Goal: Information Seeking & Learning: Learn about a topic

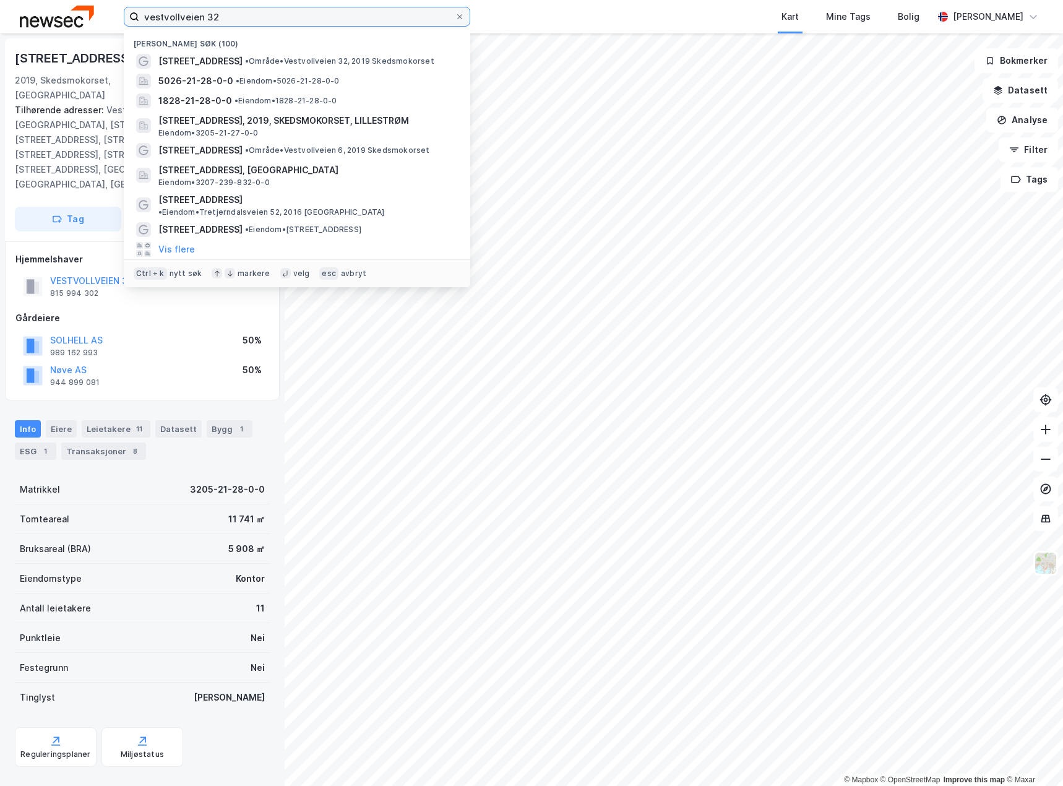
drag, startPoint x: 280, startPoint y: 18, endPoint x: -1, endPoint y: 21, distance: 281.0
click at [0, 21] on html "vestvollveien 32 Nylige søk (100) Vestvollveien 32 • Område • Vestvollveien 32,…" at bounding box center [531, 393] width 1063 height 786
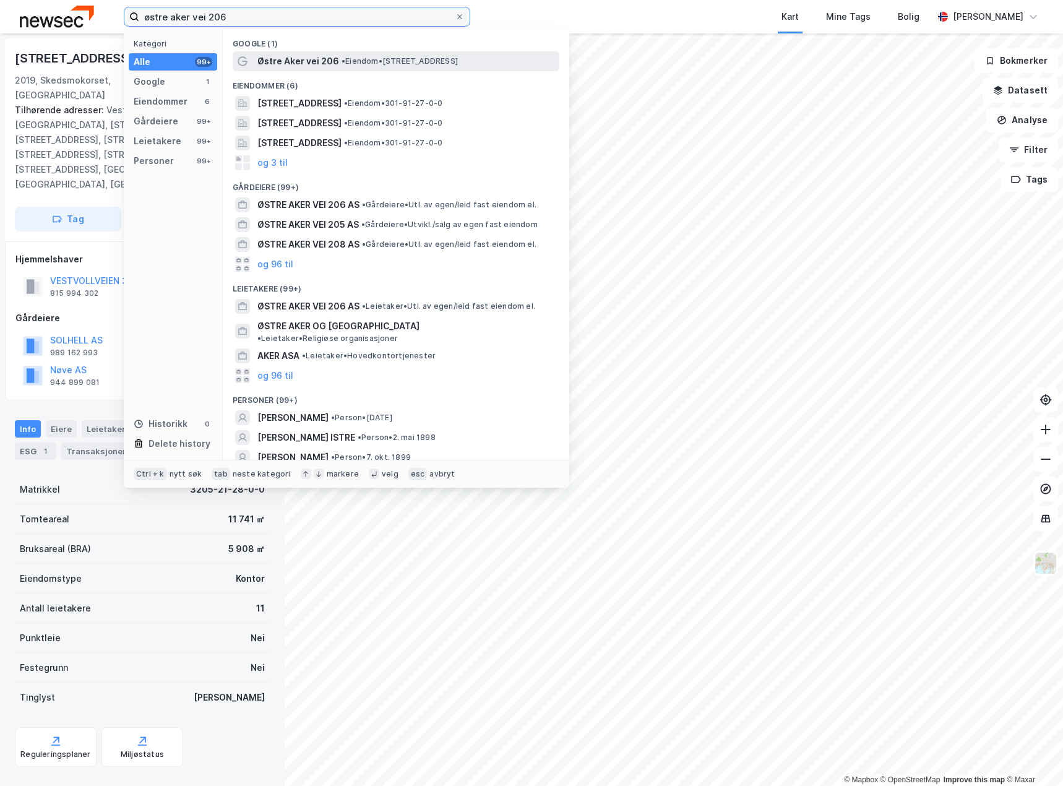
type input "østre aker vei 206"
click at [324, 59] on span "Østre Aker vei 206" at bounding box center [298, 61] width 82 height 15
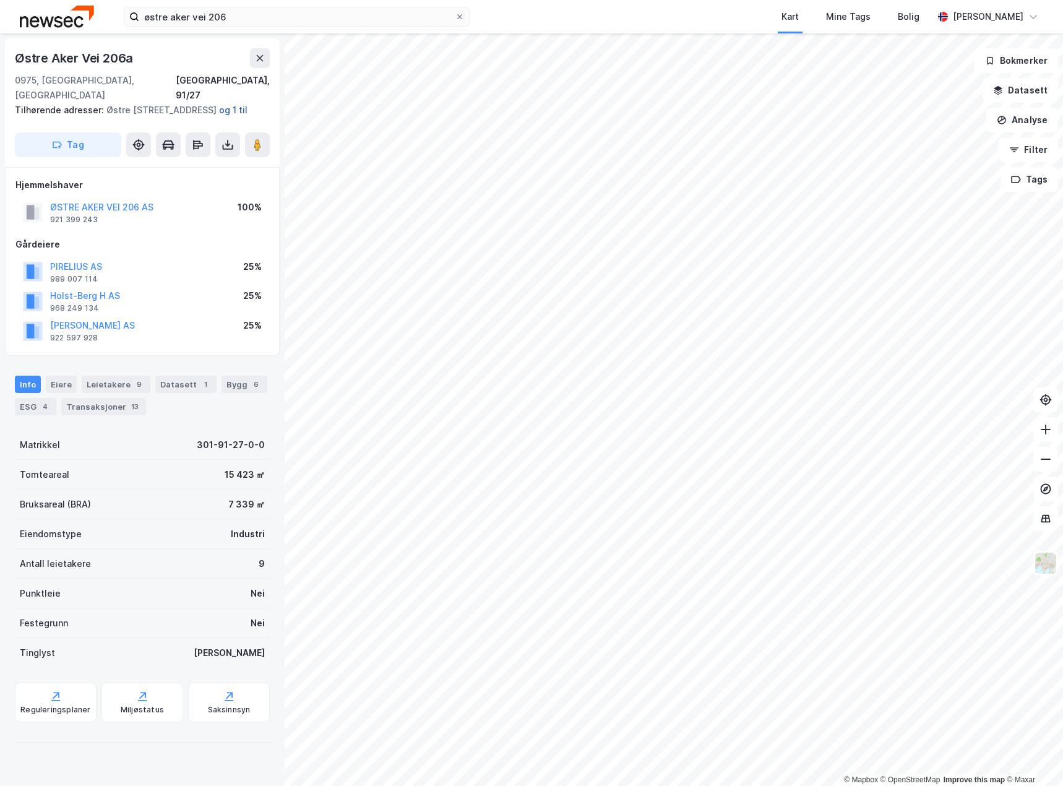
click at [0, 0] on button "og 1 til" at bounding box center [0, 0] width 0 height 0
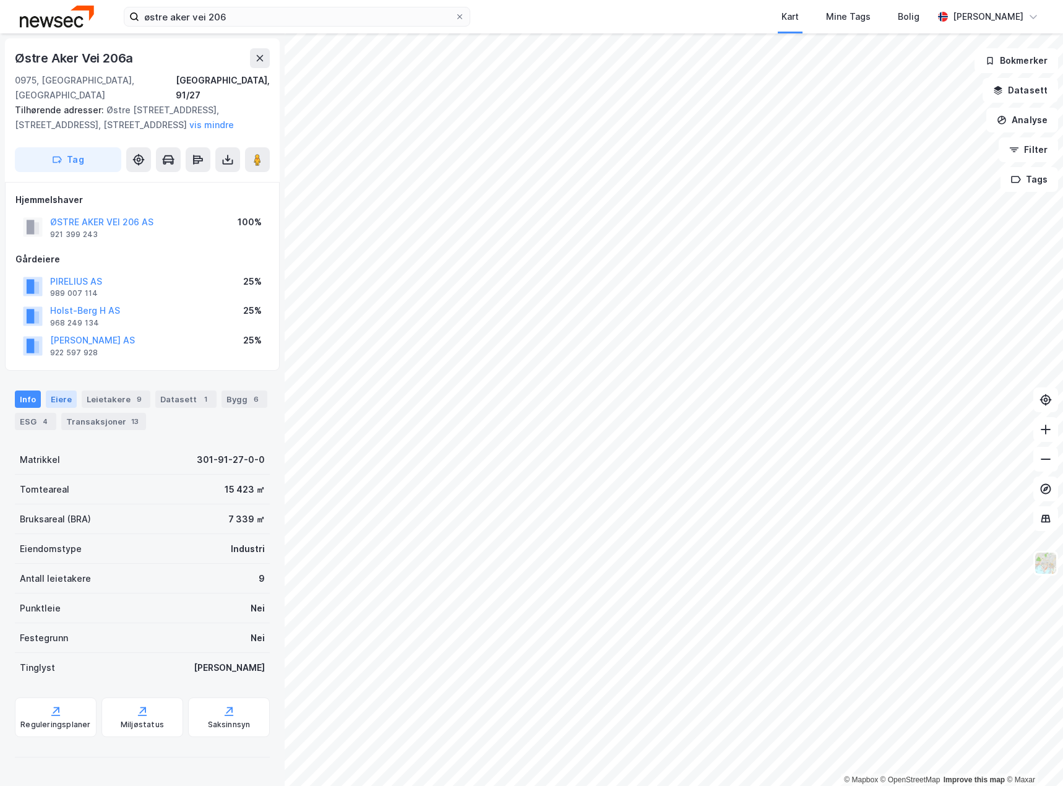
click at [56, 391] on div "Eiere" at bounding box center [61, 399] width 31 height 17
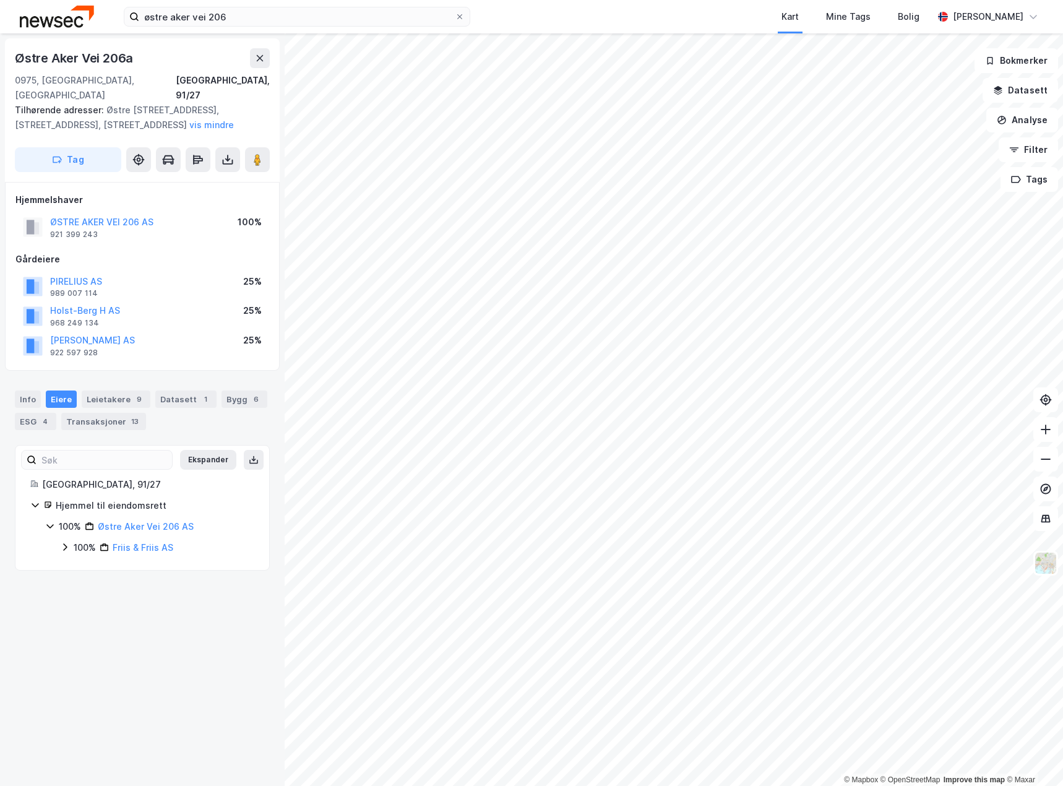
click at [52, 521] on icon at bounding box center [50, 526] width 10 height 10
click at [63, 542] on icon at bounding box center [65, 547] width 10 height 10
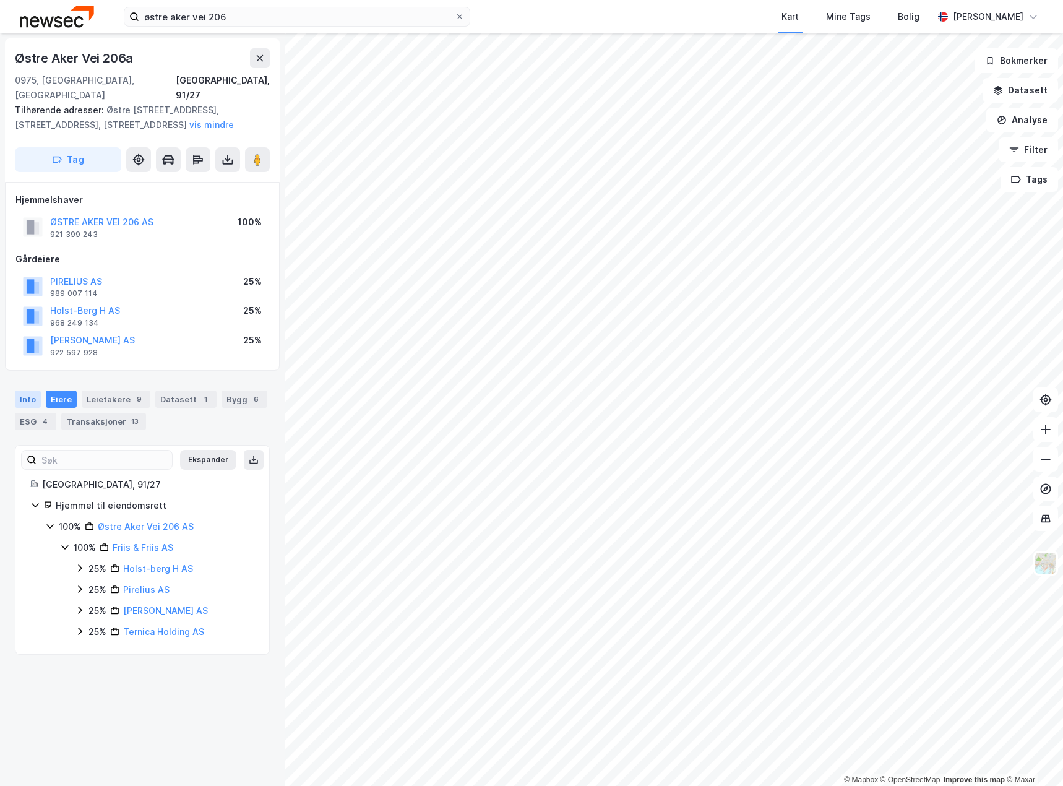
click at [25, 391] on div "Info" at bounding box center [28, 399] width 26 height 17
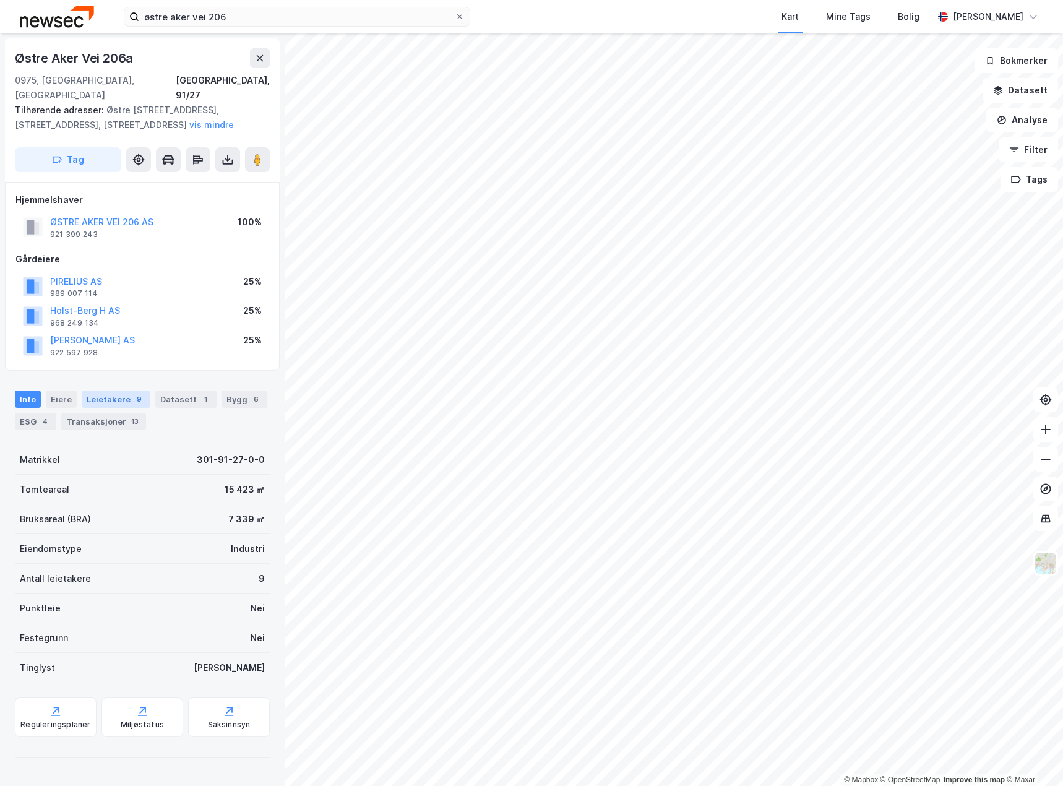
click at [115, 391] on div "Leietakere 9" at bounding box center [116, 399] width 69 height 17
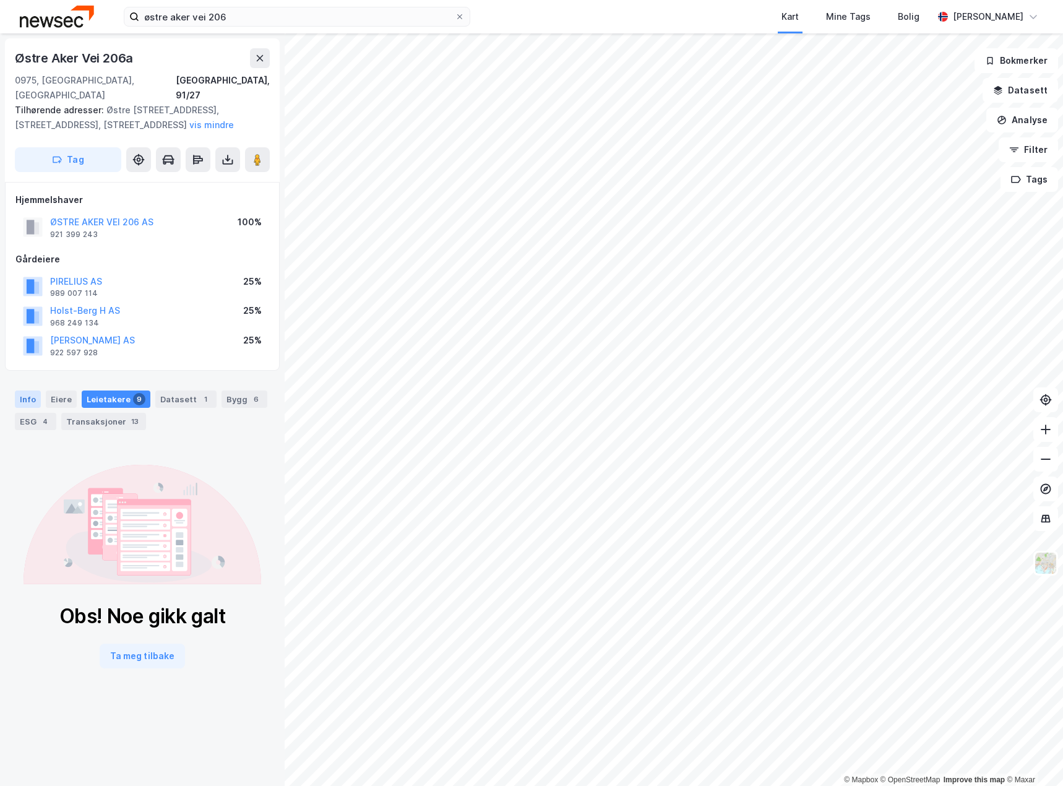
click at [29, 391] on div "Info" at bounding box center [28, 399] width 26 height 17
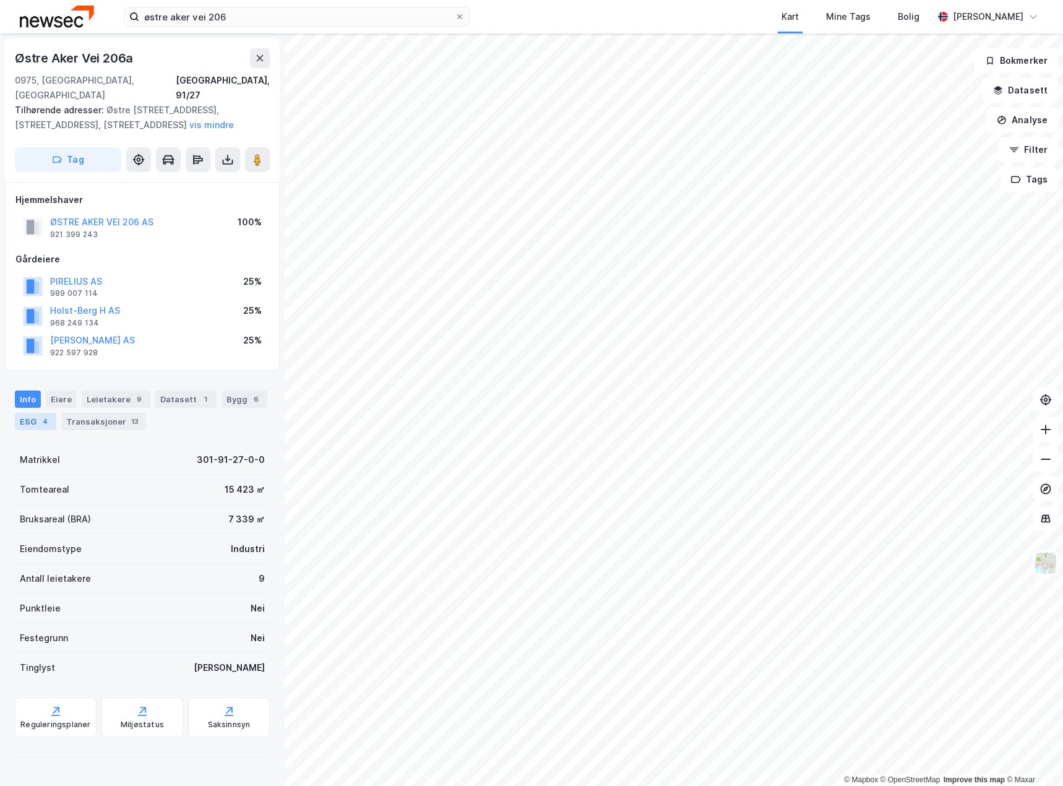
click at [32, 413] on div "ESG 4" at bounding box center [35, 421] width 41 height 17
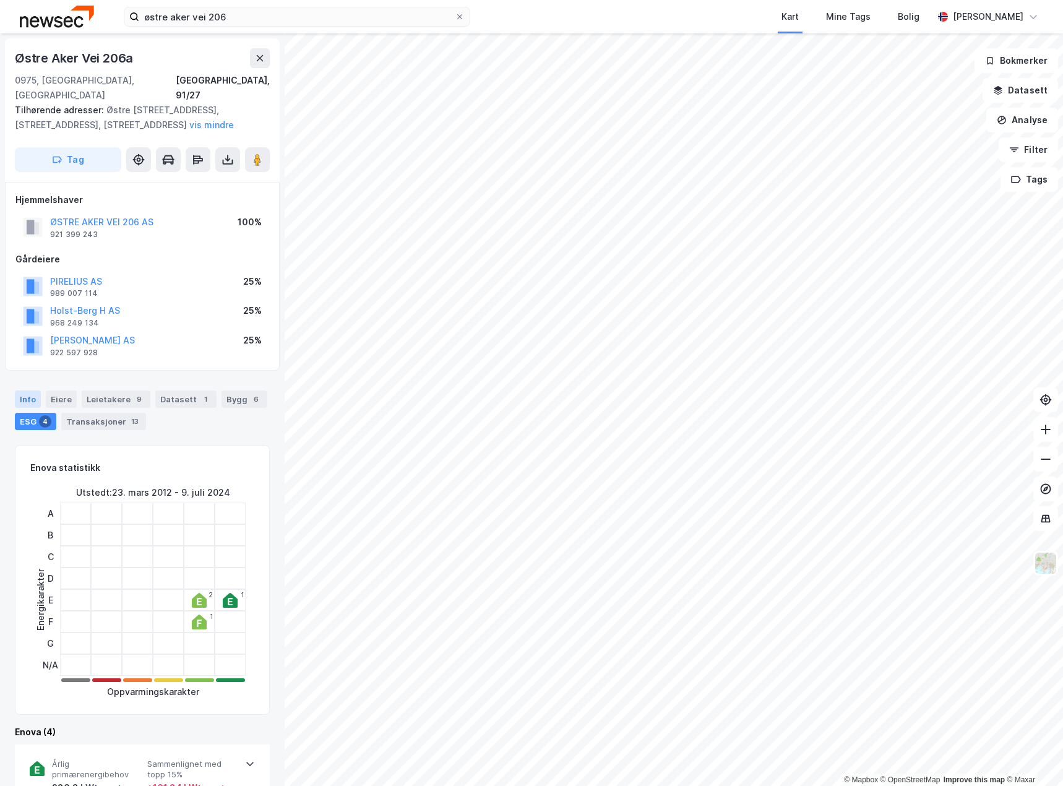
click at [28, 391] on div "Info" at bounding box center [28, 399] width 26 height 17
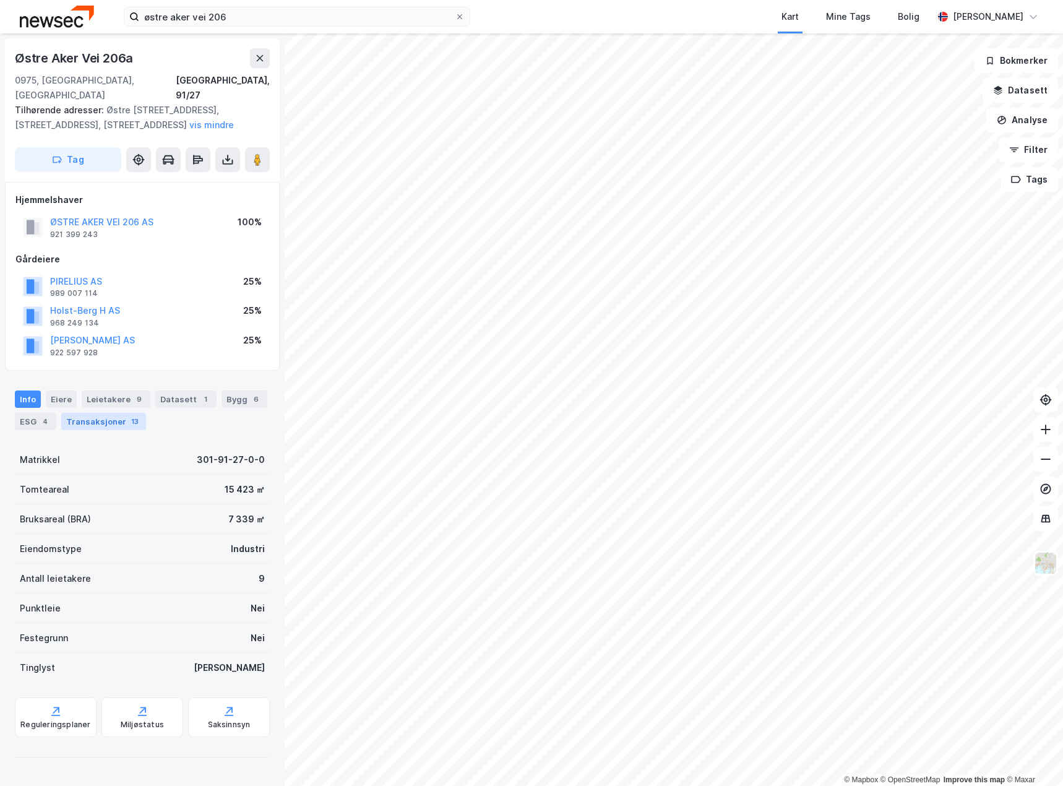
click at [108, 413] on div "Transaksjoner 13" at bounding box center [103, 421] width 85 height 17
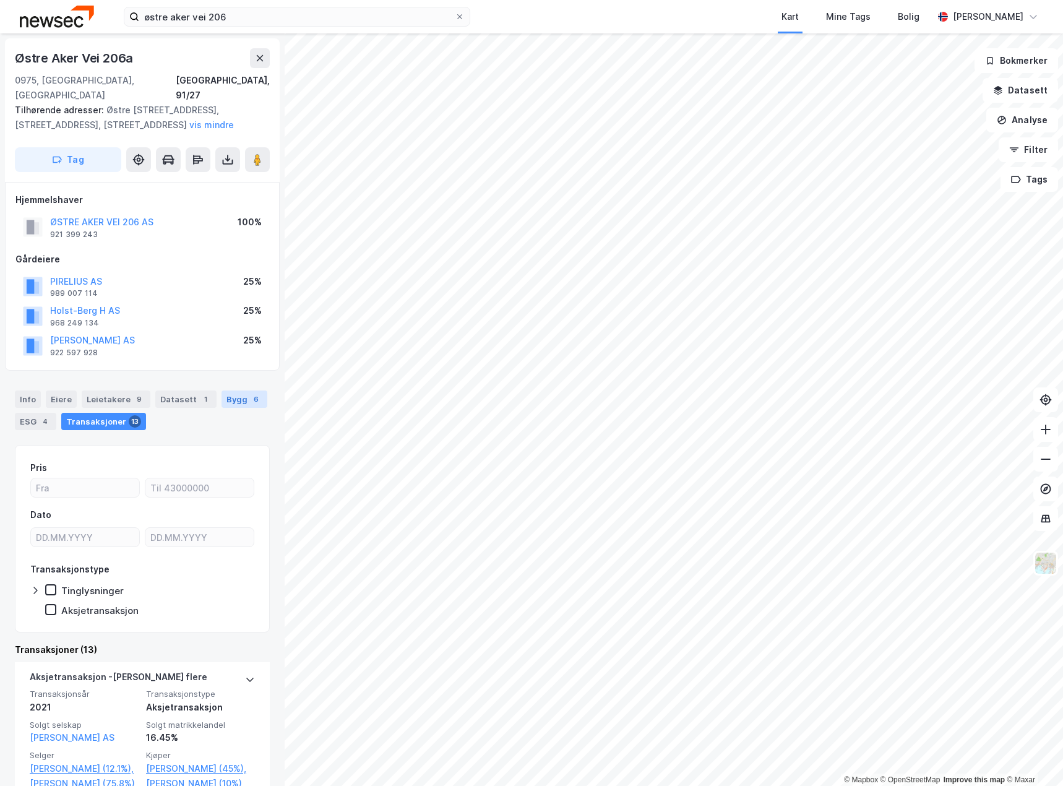
click at [250, 393] on div "6" at bounding box center [256, 399] width 12 height 12
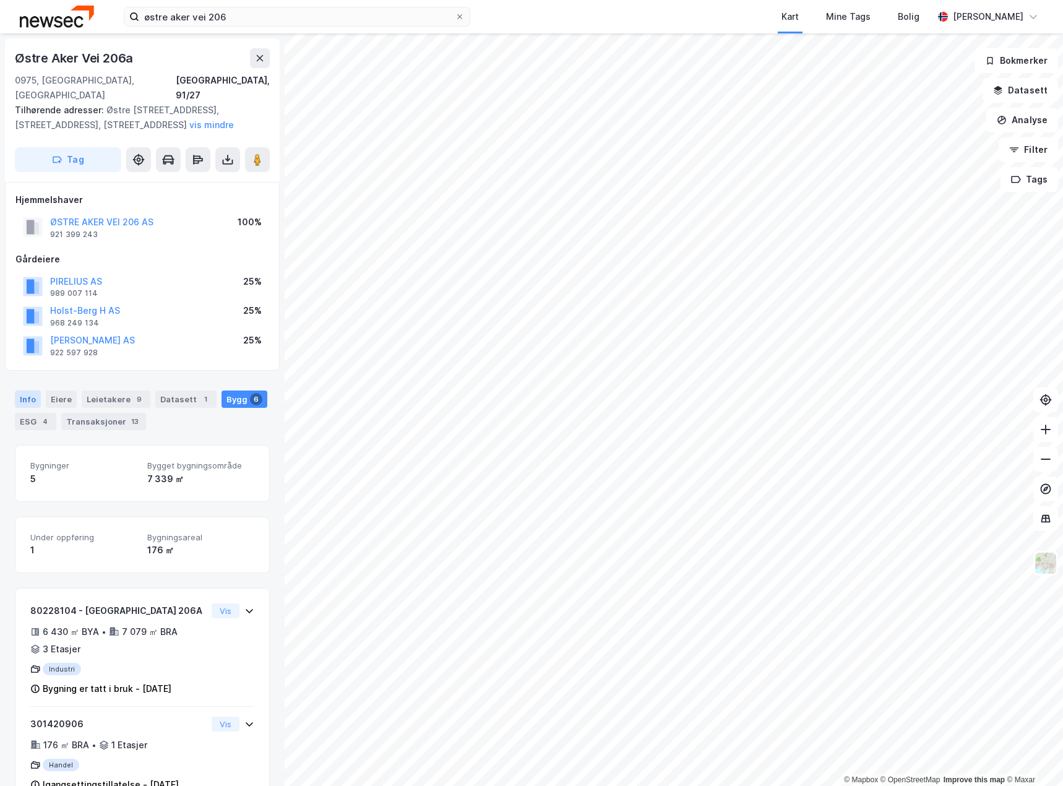
click at [27, 391] on div "Info" at bounding box center [28, 399] width 26 height 17
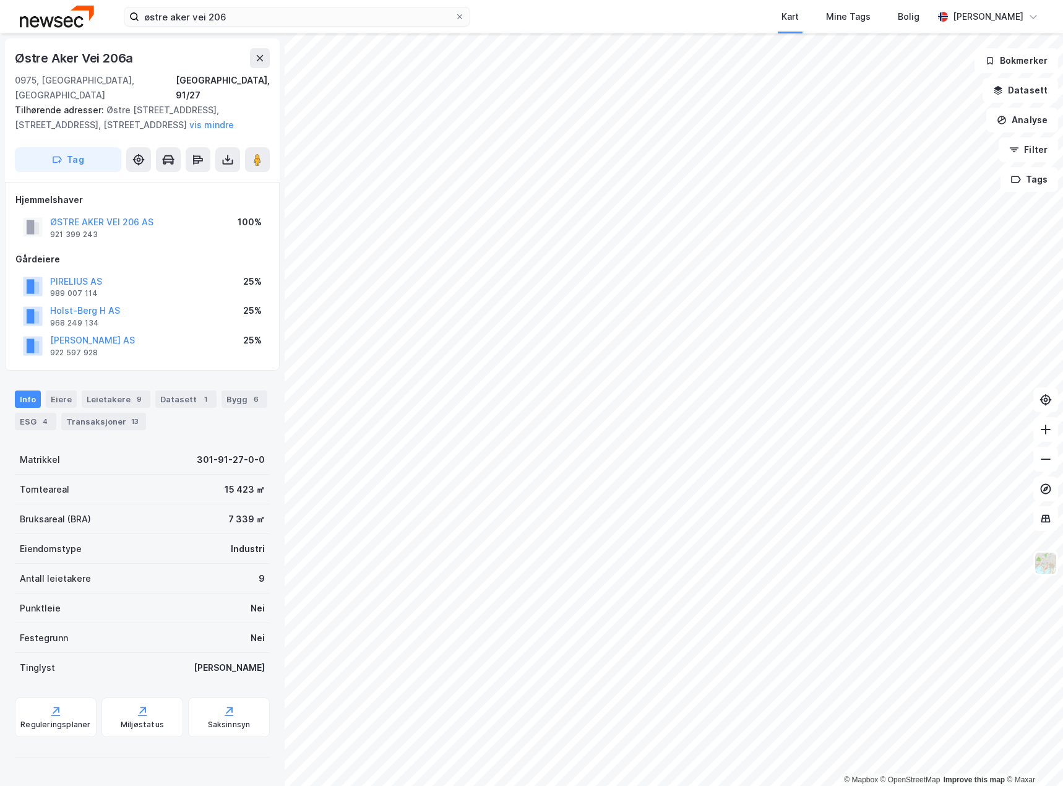
click at [35, 252] on div "Gårdeiere" at bounding box center [142, 259] width 254 height 15
click at [59, 391] on div "Eiere" at bounding box center [61, 399] width 31 height 17
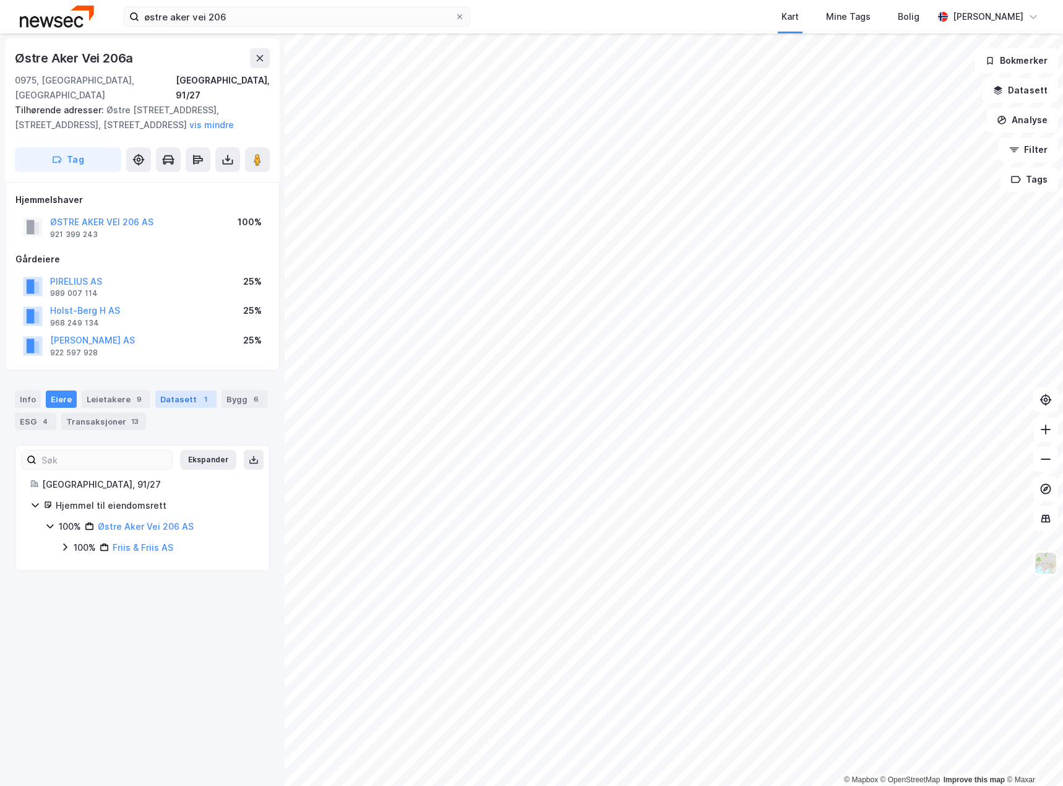
click at [173, 391] on div "Datasett 1" at bounding box center [185, 399] width 61 height 17
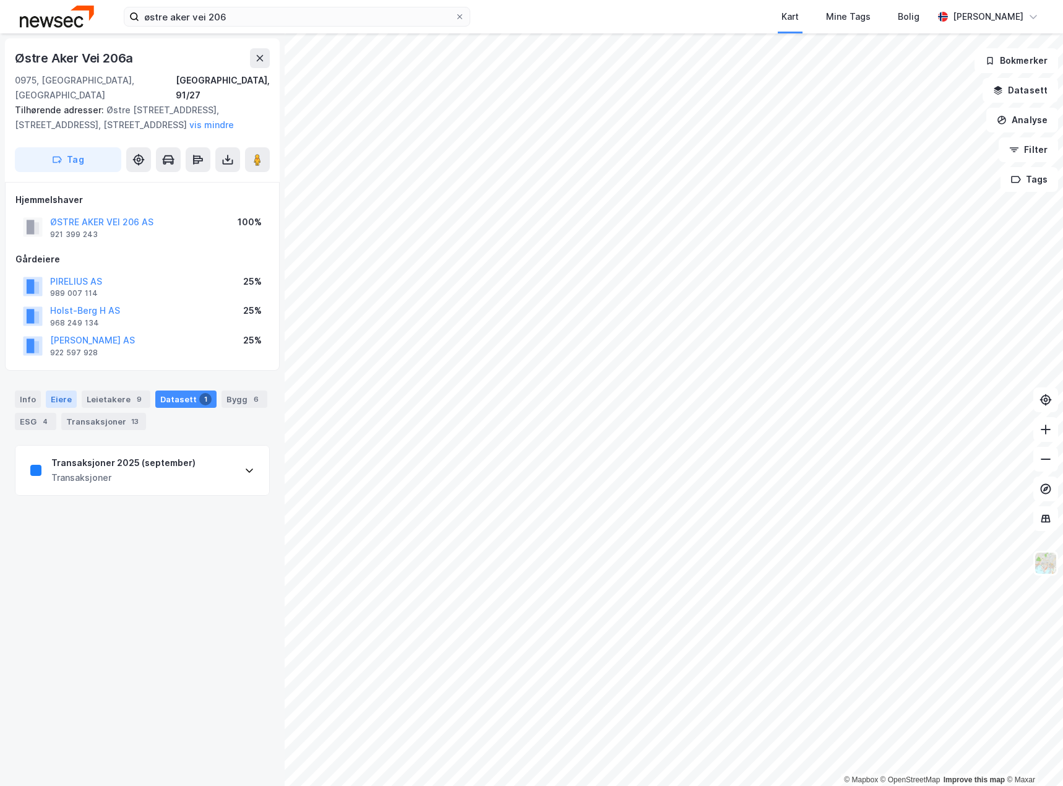
click at [60, 391] on div "Eiere" at bounding box center [61, 399] width 31 height 17
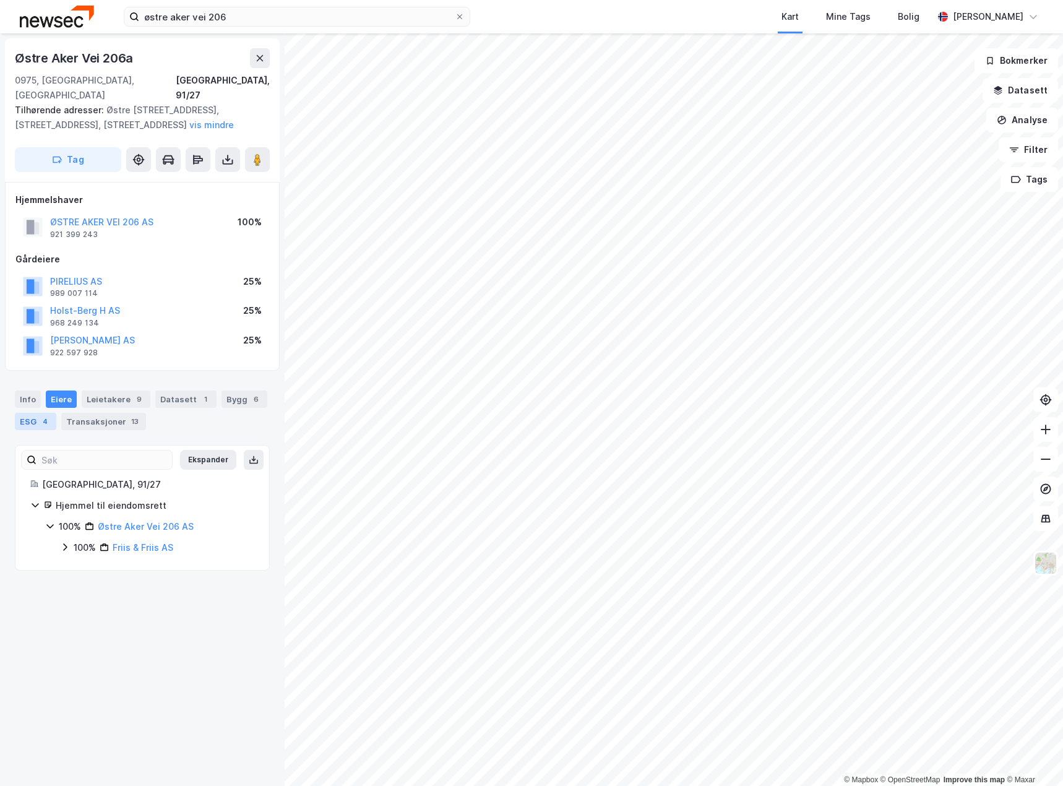
click at [37, 413] on div "ESG 4" at bounding box center [35, 421] width 41 height 17
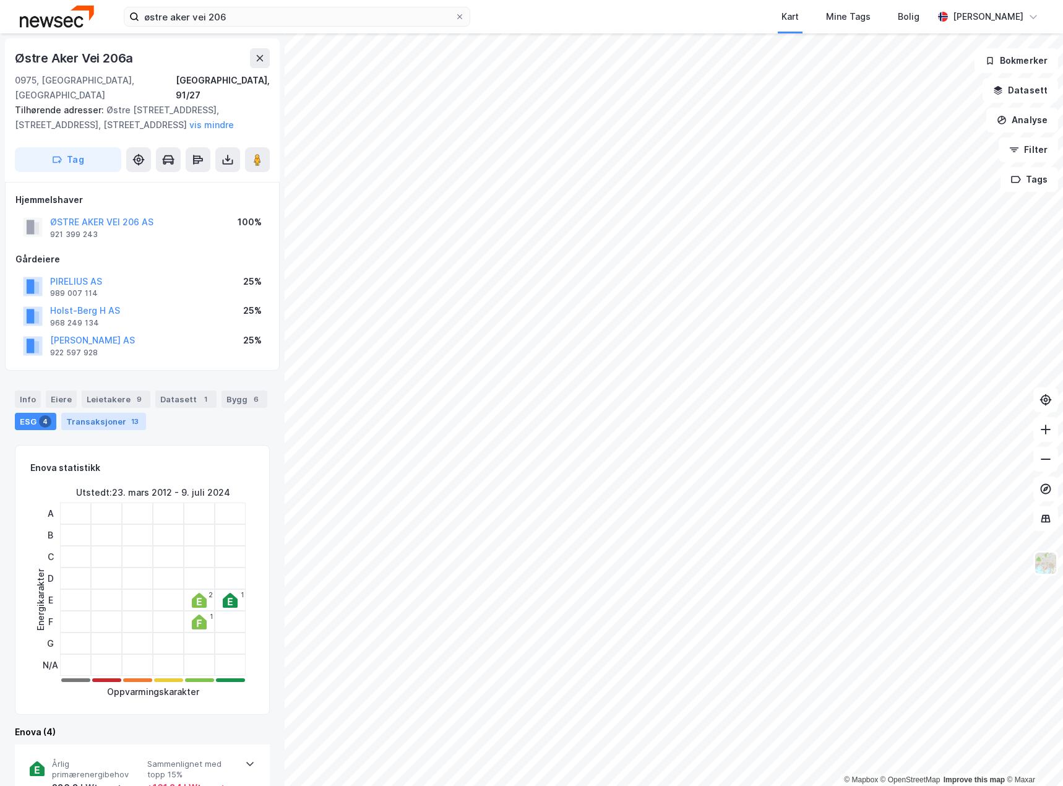
click at [82, 413] on div "Transaksjoner 13" at bounding box center [103, 421] width 85 height 17
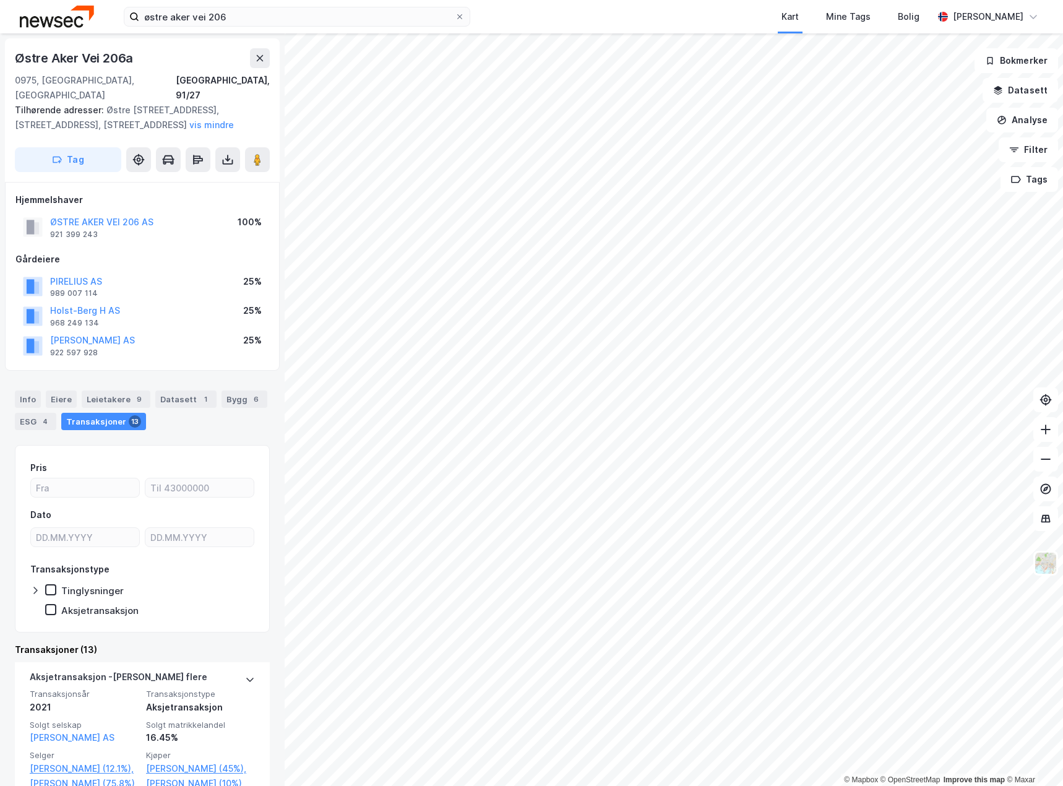
click at [169, 331] on div "[PERSON_NAME] AS 922 597 928 25%" at bounding box center [142, 346] width 254 height 30
click at [34, 252] on div "Gårdeiere" at bounding box center [142, 259] width 254 height 15
click at [0, 0] on button "ØSTRE AKER VEI 206 AS" at bounding box center [0, 0] width 0 height 0
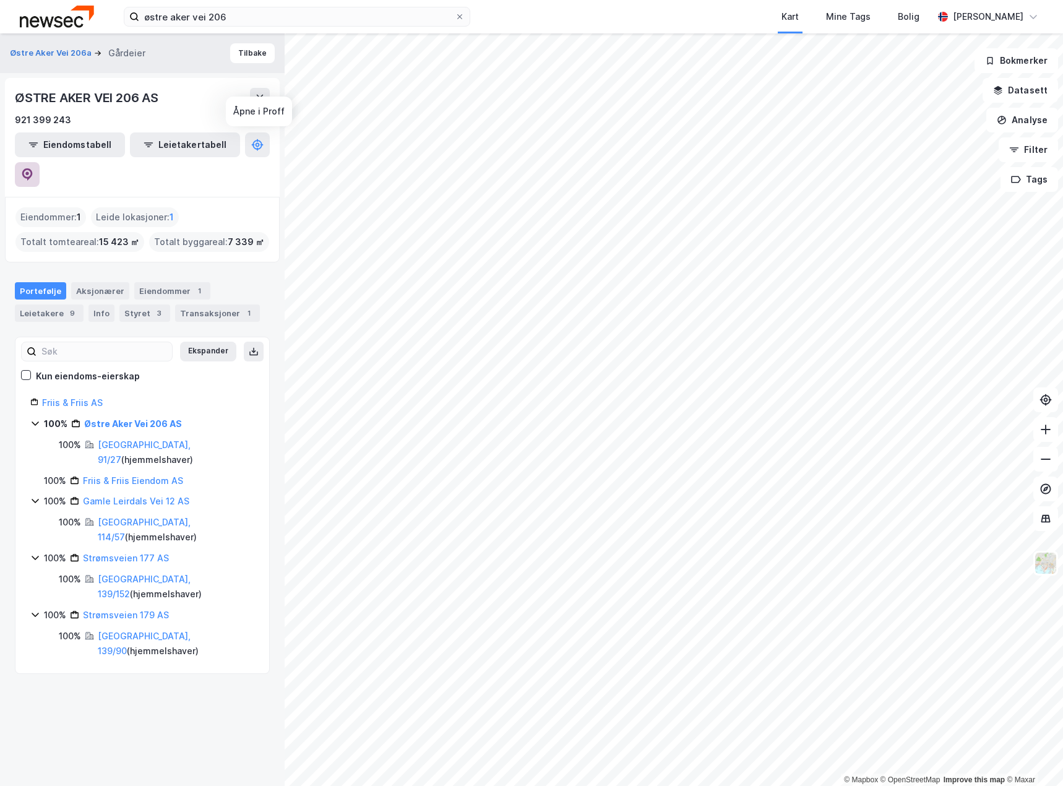
click at [33, 168] on icon at bounding box center [27, 174] width 12 height 12
click at [240, 52] on button "Tilbake" at bounding box center [252, 53] width 45 height 20
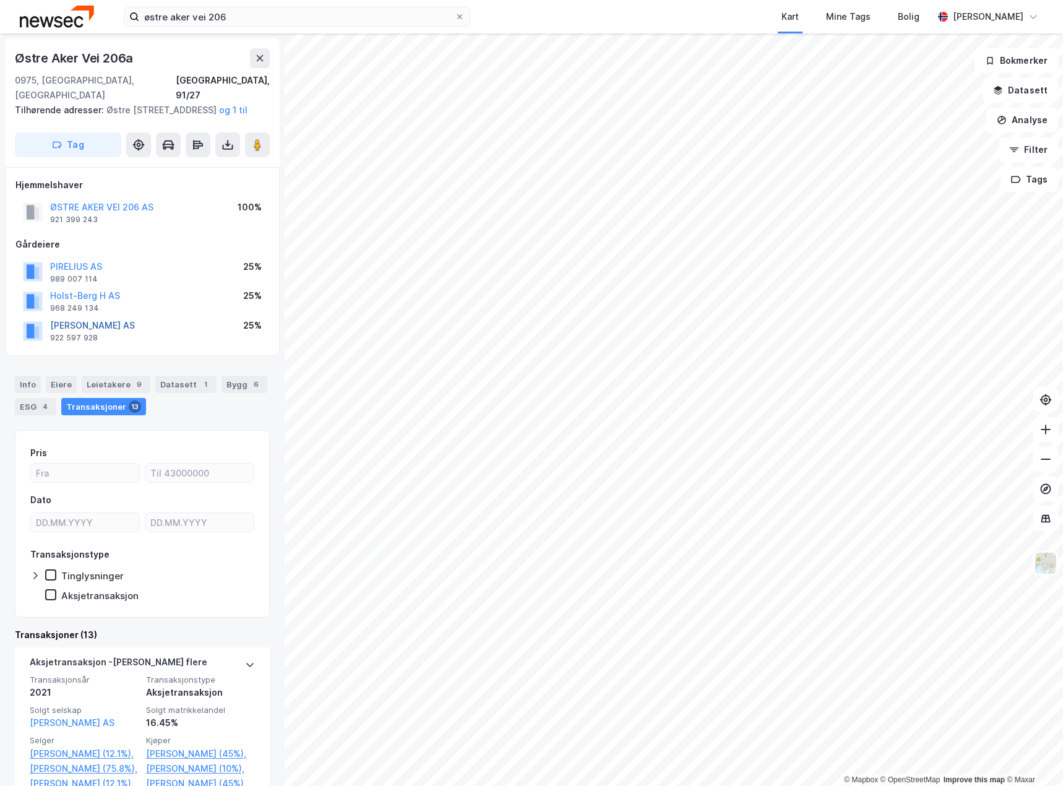
click at [0, 0] on button "[PERSON_NAME] AS" at bounding box center [0, 0] width 0 height 0
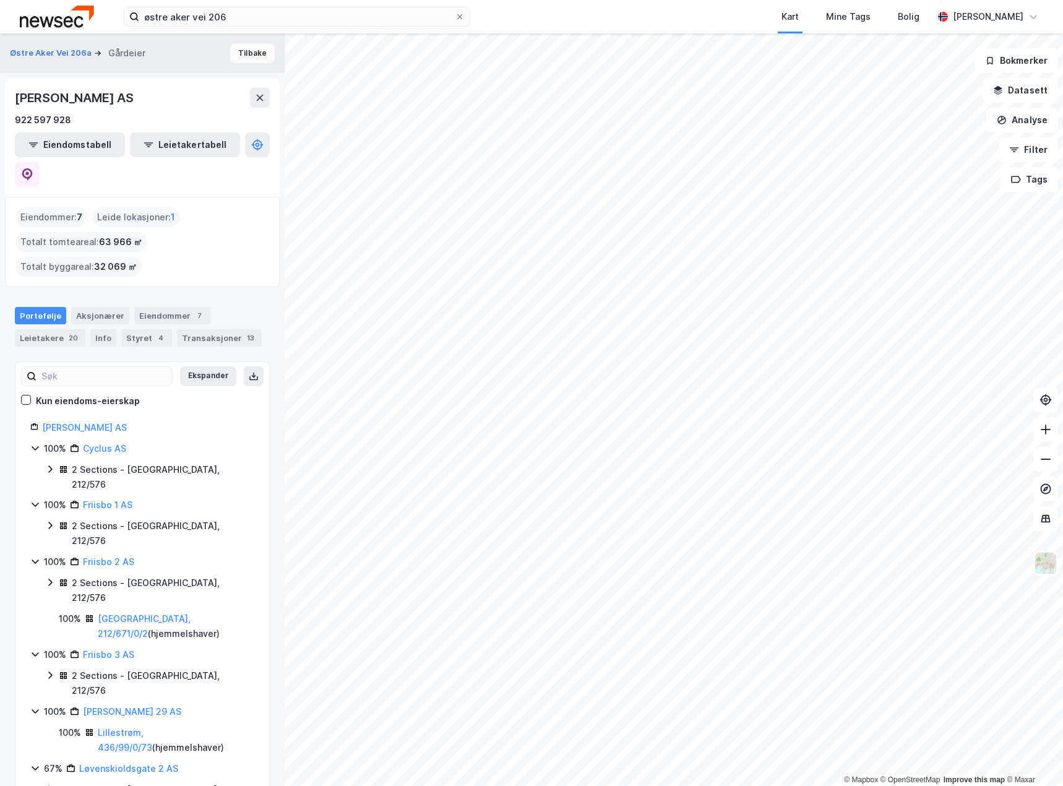
click at [240, 45] on button "Tilbake" at bounding box center [252, 53] width 45 height 20
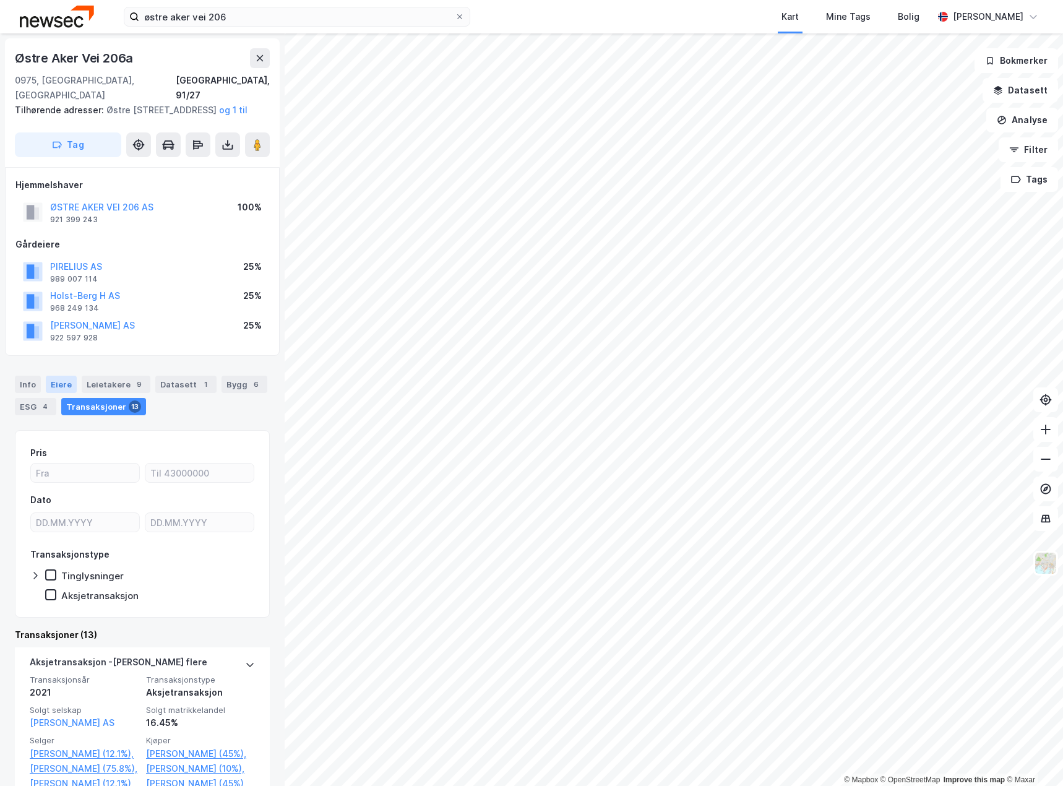
click at [52, 385] on div "Eiere" at bounding box center [61, 384] width 31 height 17
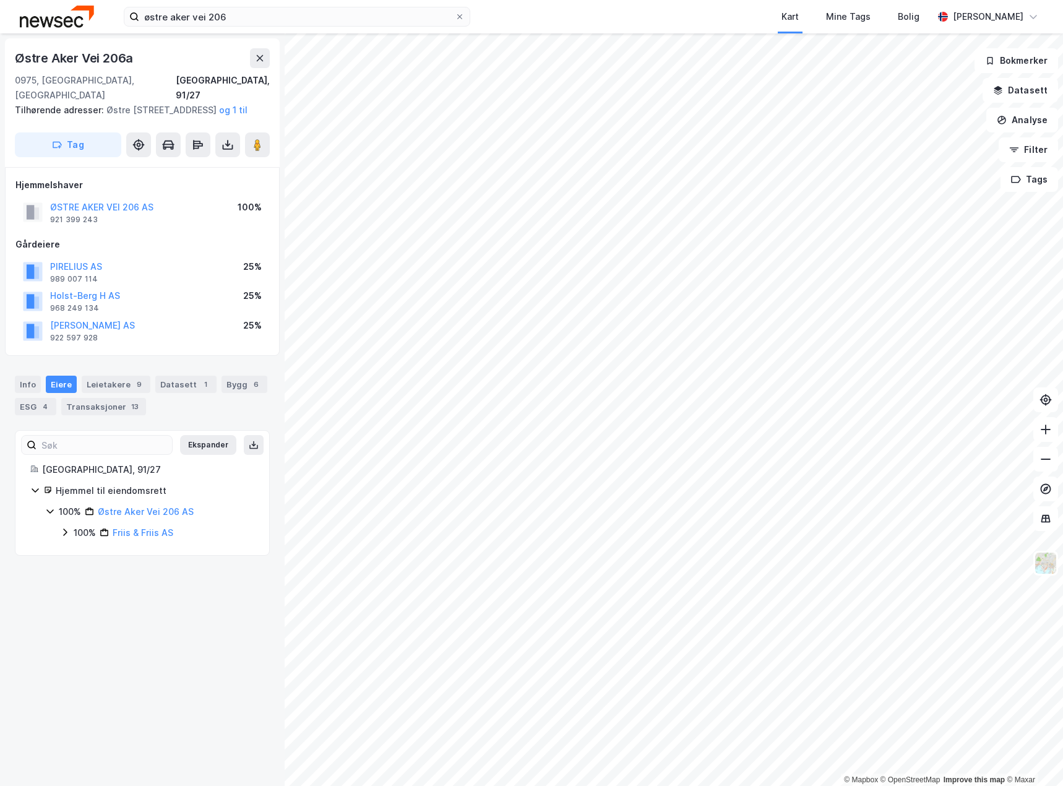
click at [67, 533] on icon at bounding box center [65, 532] width 10 height 10
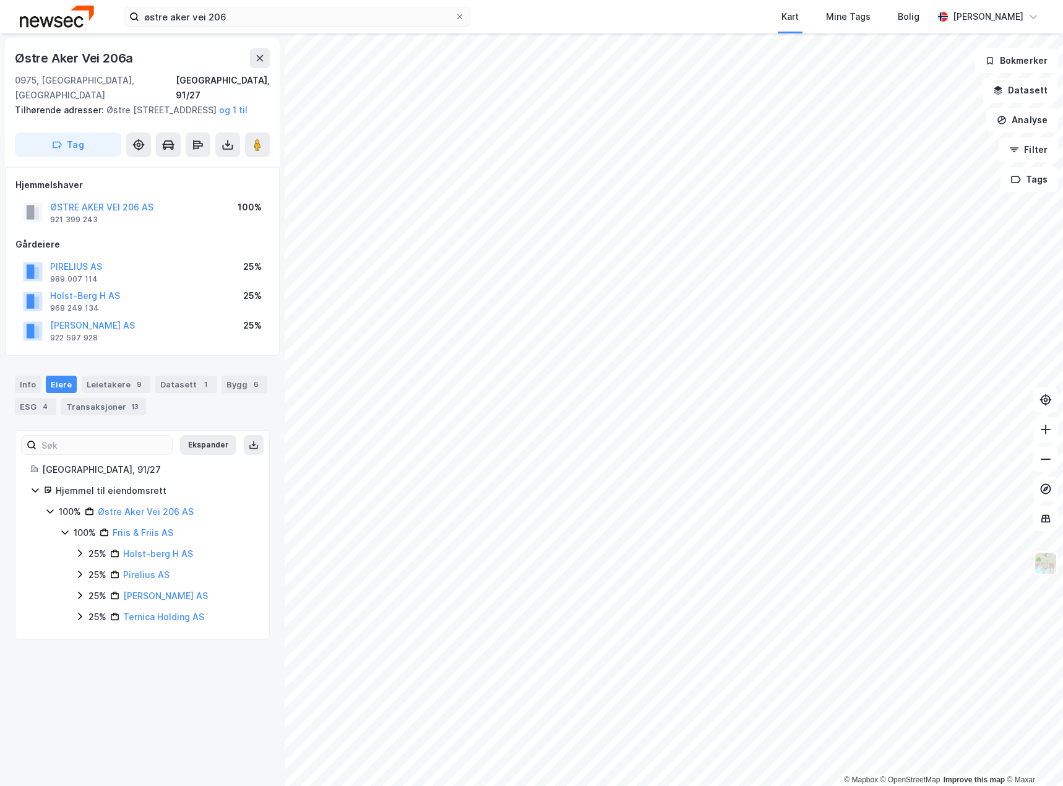
click at [79, 555] on icon at bounding box center [80, 553] width 10 height 10
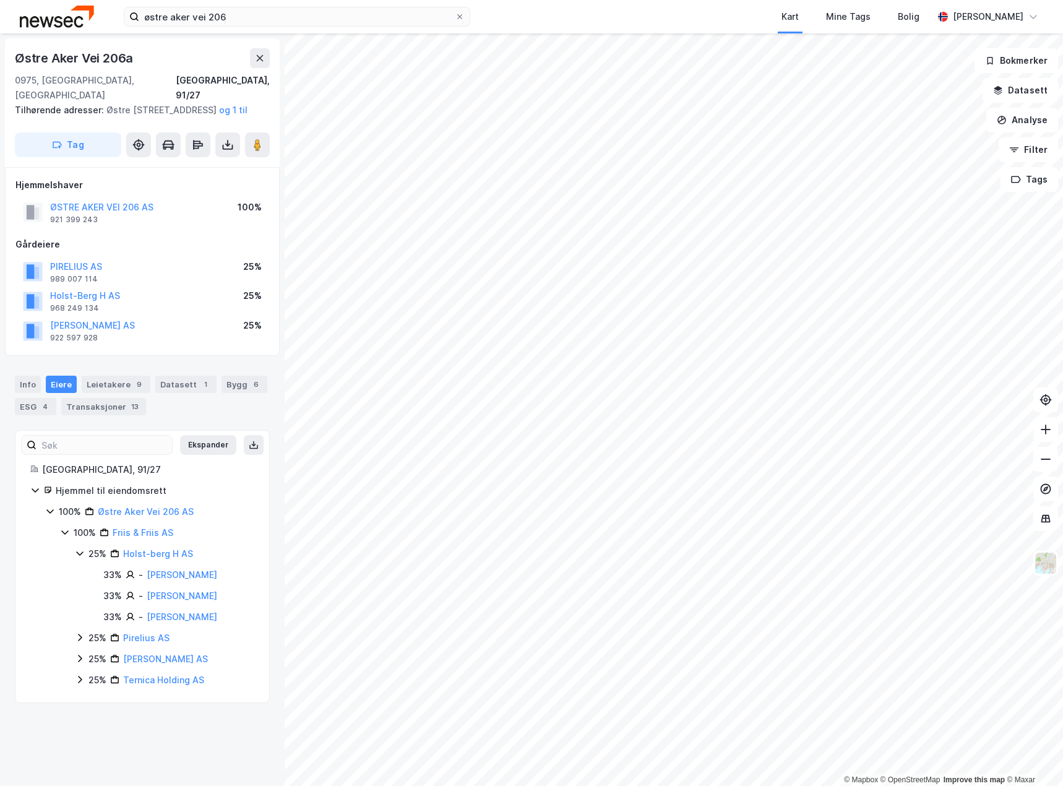
click at [81, 638] on icon at bounding box center [80, 637] width 4 height 7
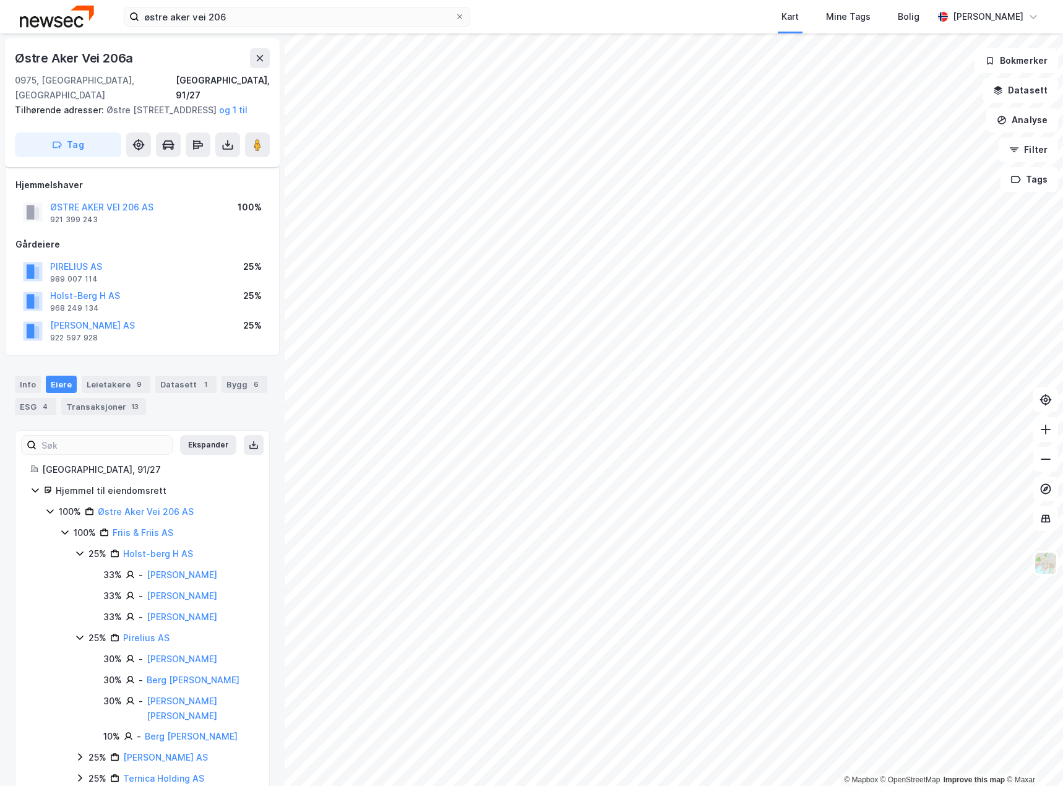
scroll to position [30, 0]
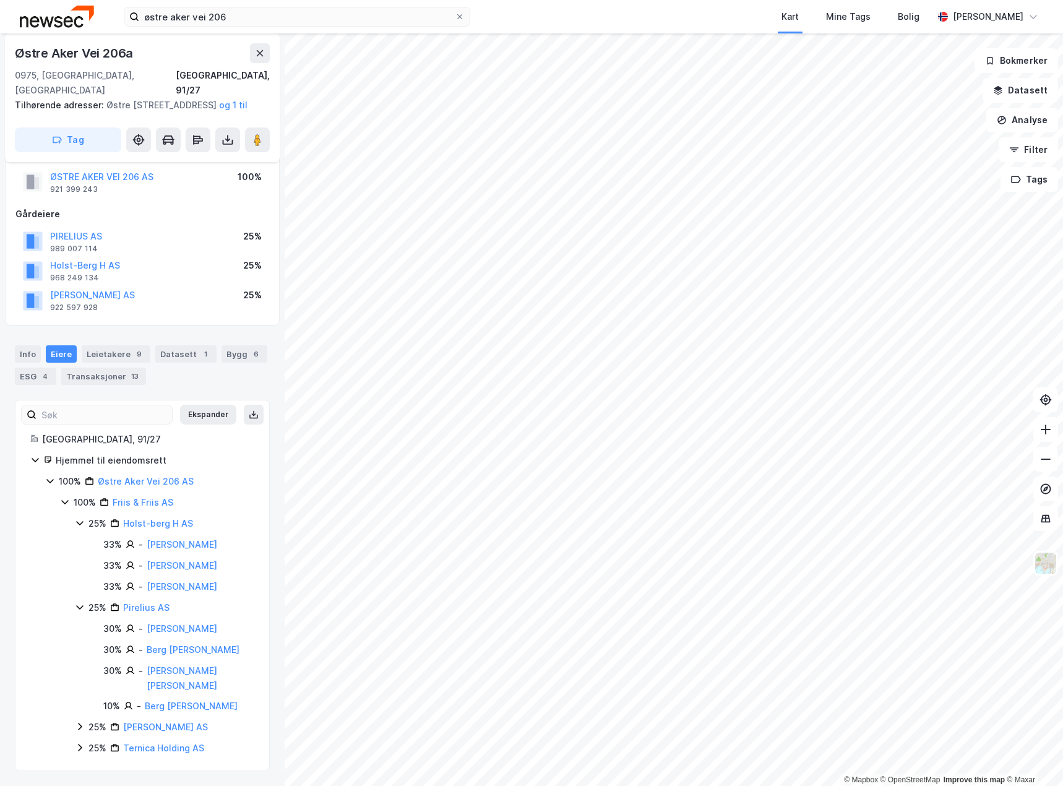
click at [81, 728] on icon at bounding box center [80, 727] width 4 height 7
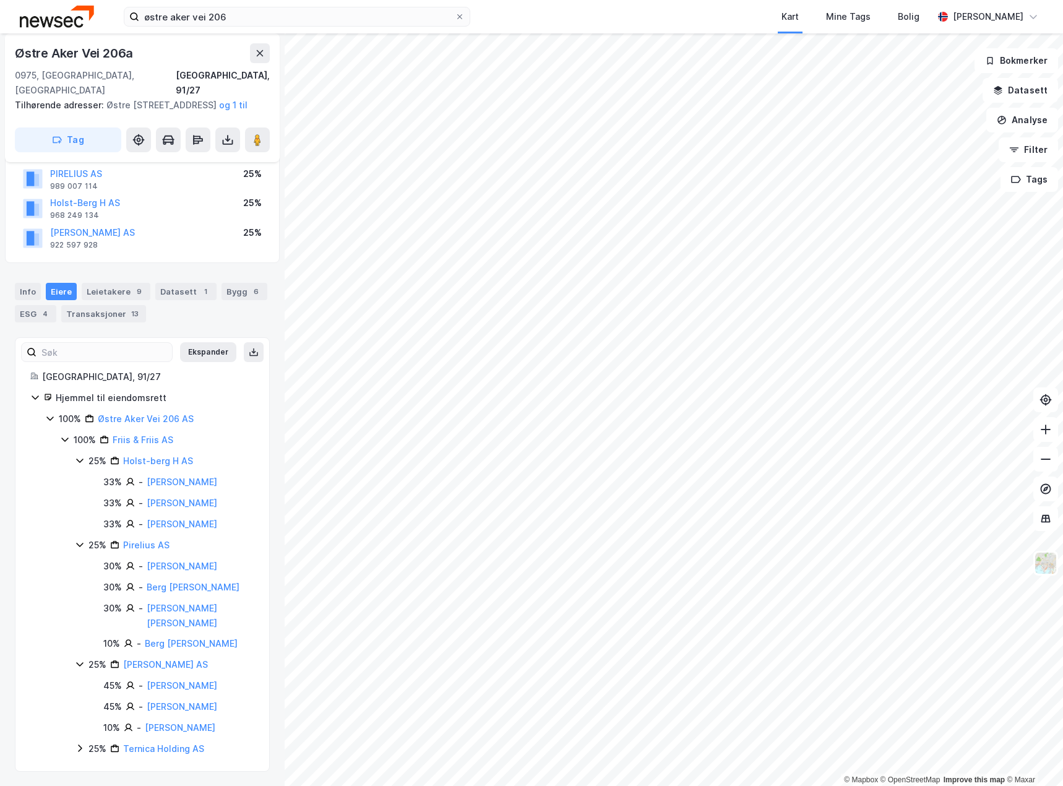
scroll to position [93, 0]
drag, startPoint x: 78, startPoint y: 748, endPoint x: 102, endPoint y: 752, distance: 23.9
click at [80, 748] on icon at bounding box center [80, 748] width 10 height 10
click at [149, 750] on link "Ternica Holding AS" at bounding box center [163, 748] width 81 height 11
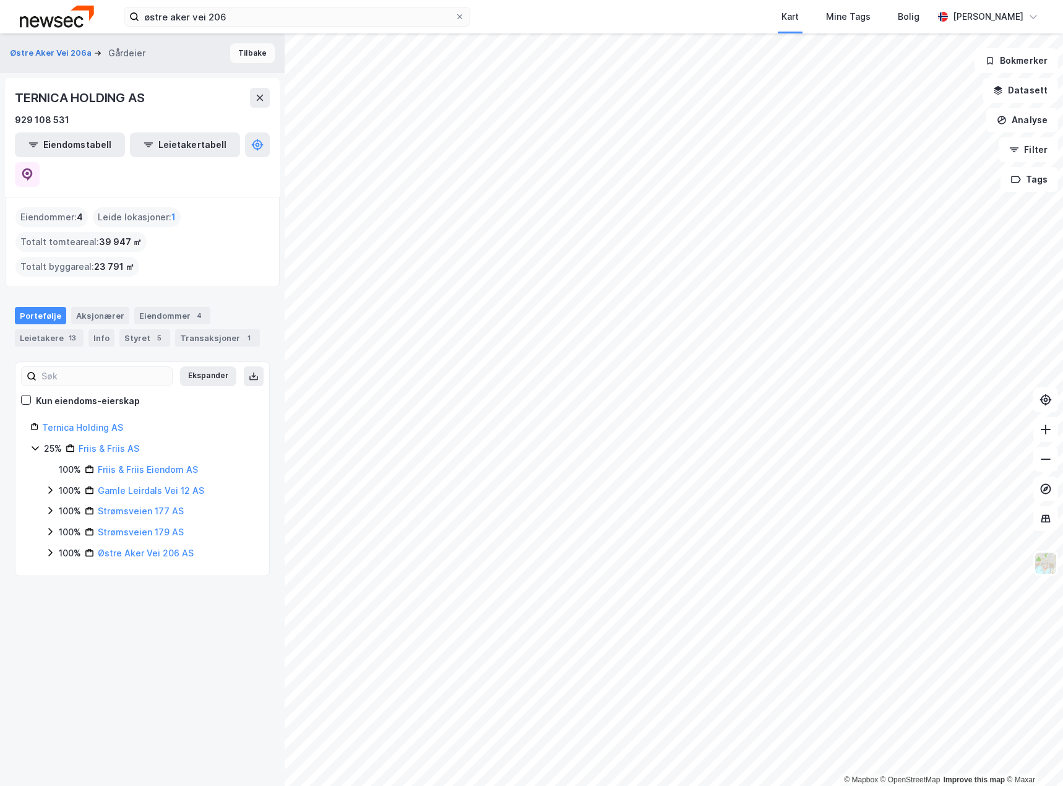
click at [240, 48] on button "Tilbake" at bounding box center [252, 53] width 45 height 20
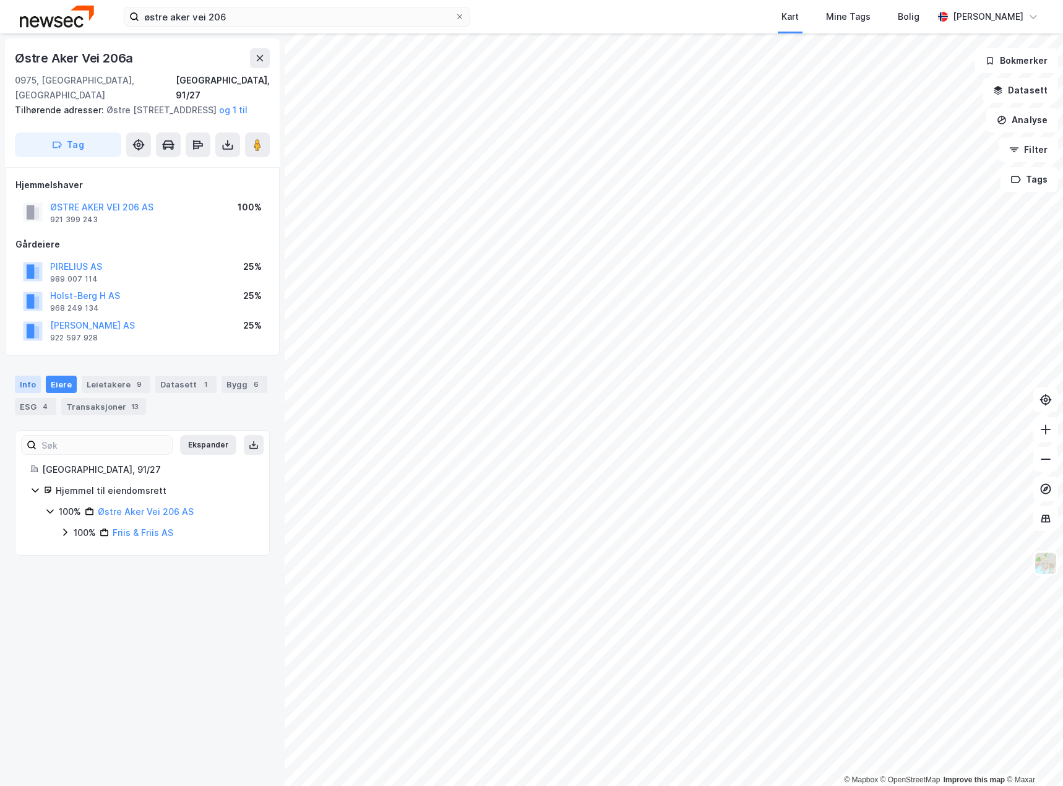
click at [32, 388] on div "Info" at bounding box center [28, 384] width 26 height 17
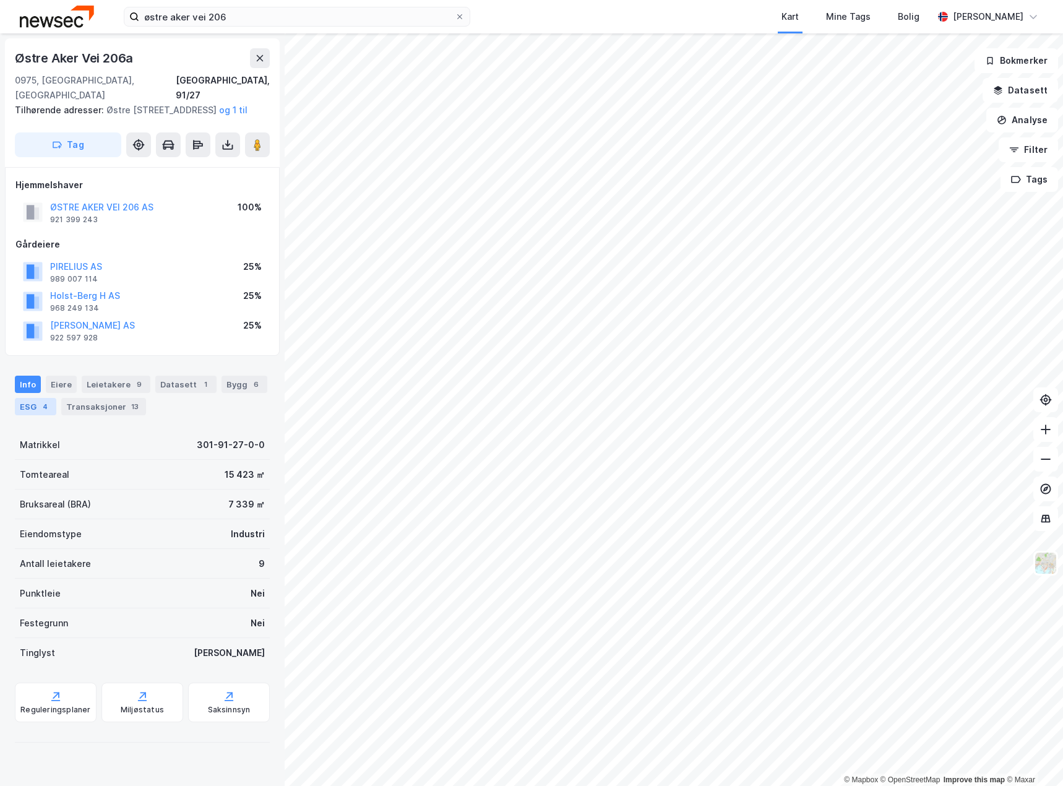
click at [41, 407] on div "4" at bounding box center [45, 406] width 12 height 12
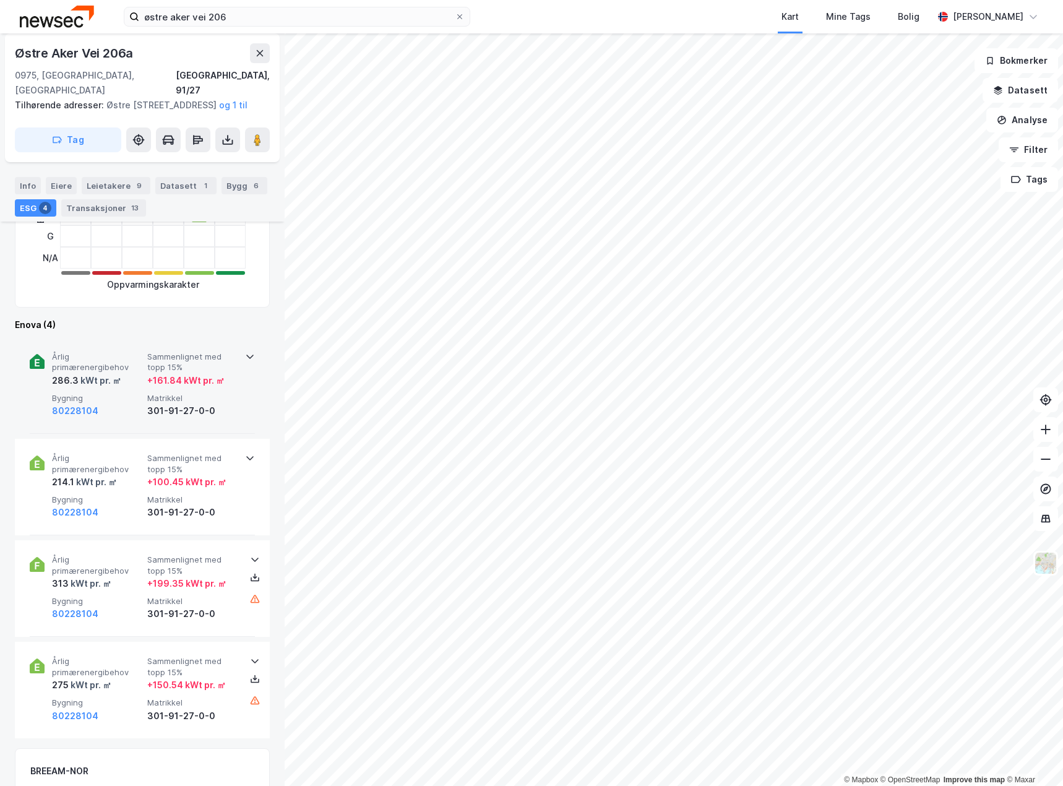
scroll to position [433, 0]
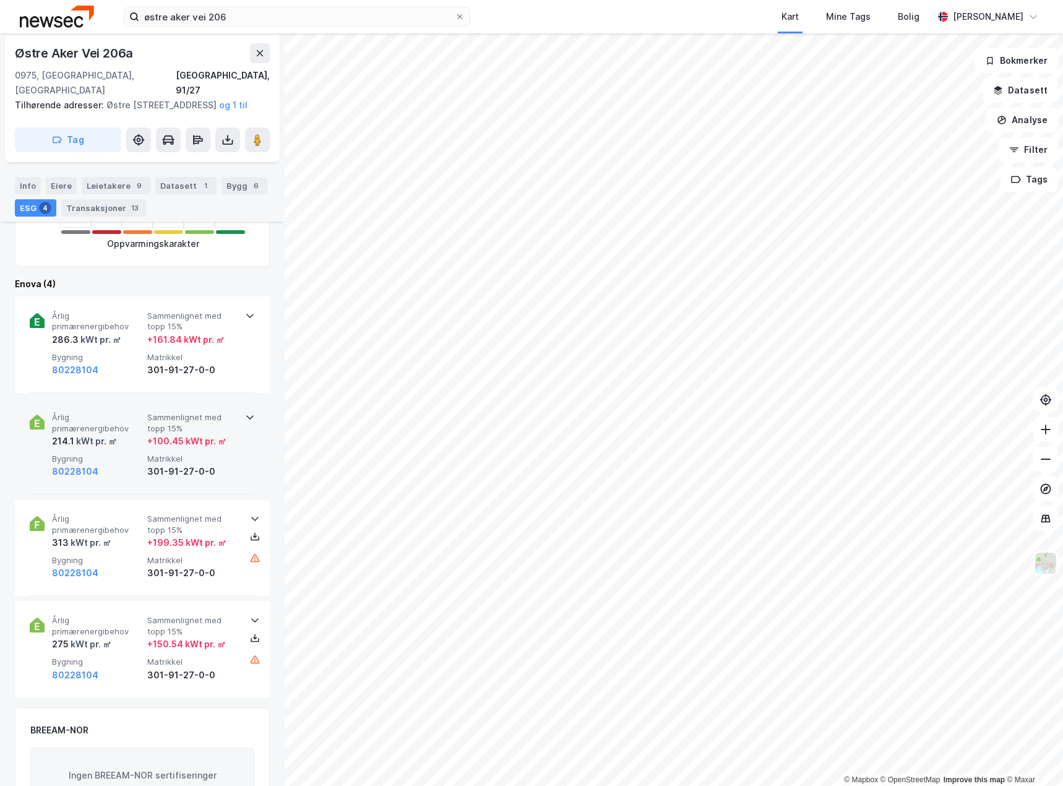
click at [110, 465] on div "80228104" at bounding box center [97, 471] width 90 height 15
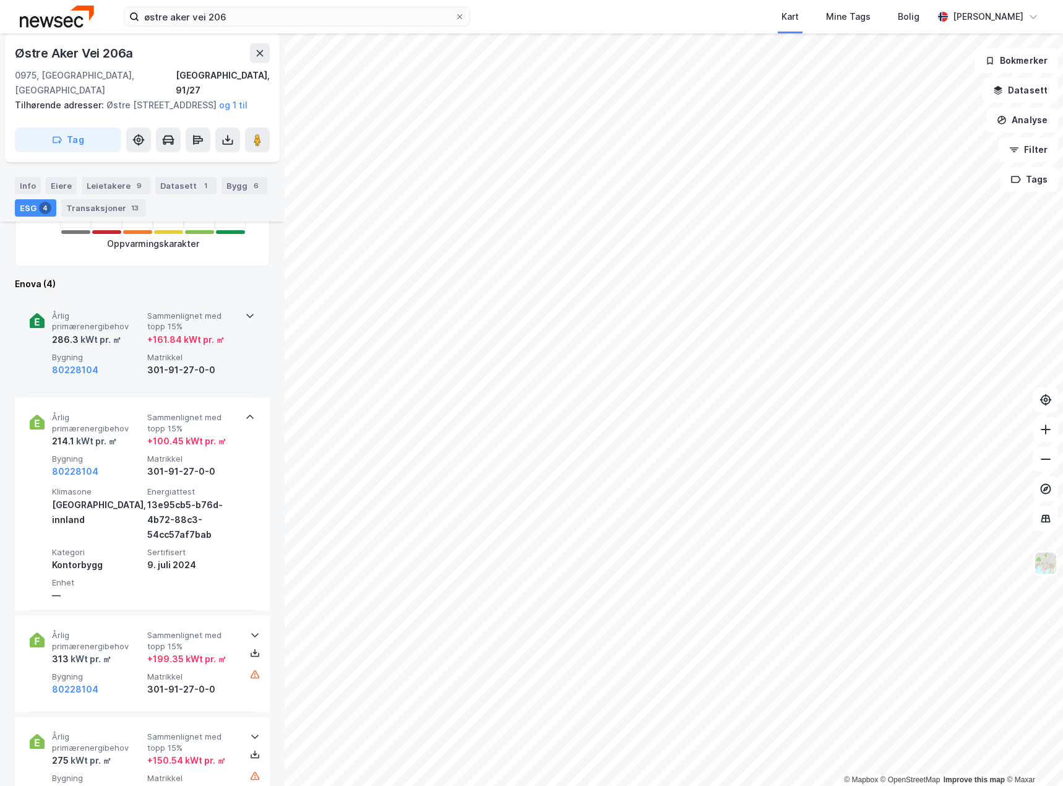
click at [118, 345] on div "kWt pr. ㎡" at bounding box center [100, 339] width 43 height 15
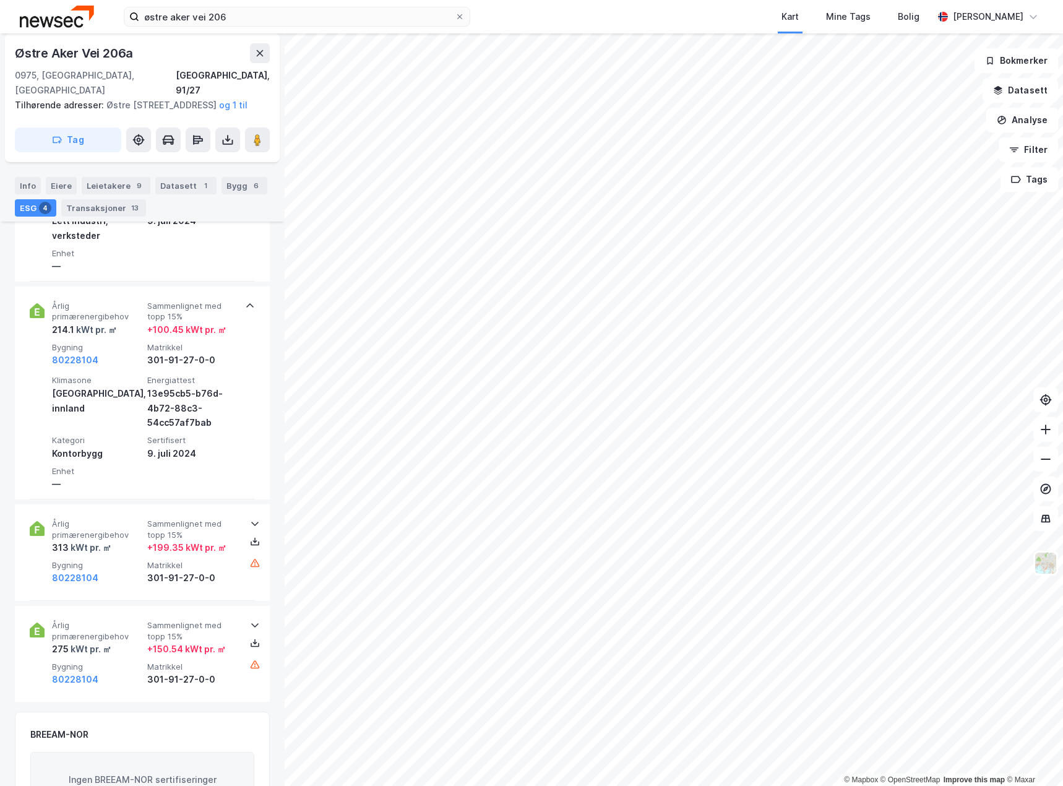
scroll to position [619, 0]
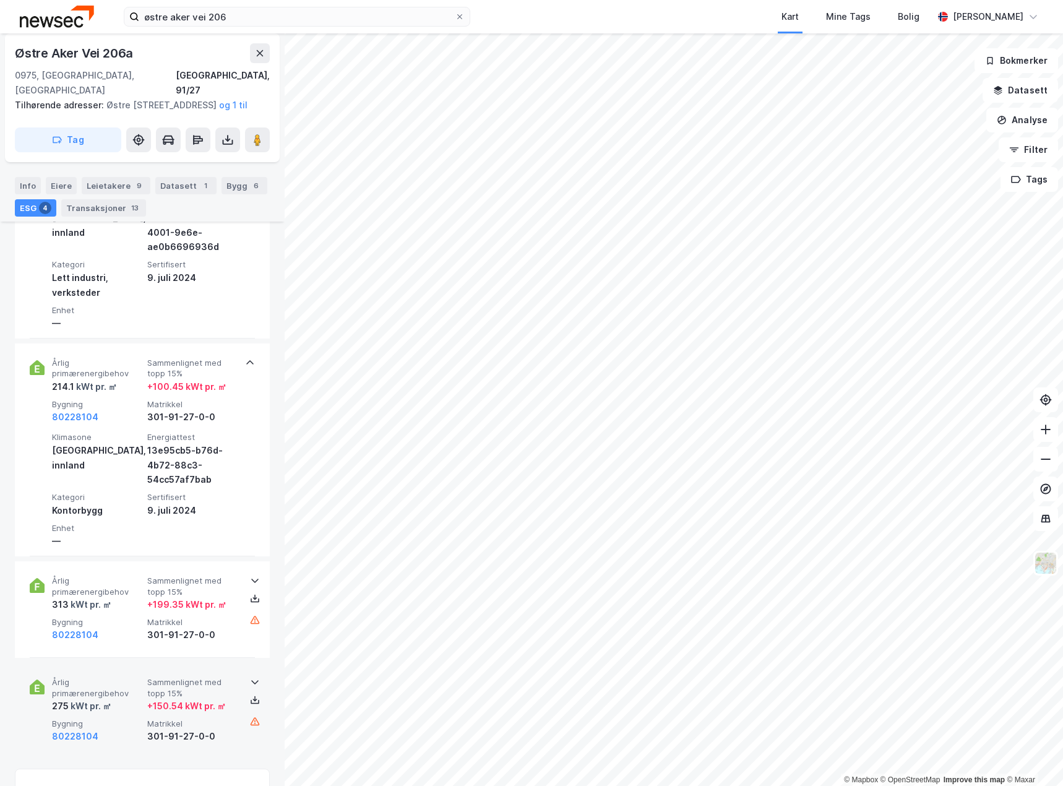
click at [135, 722] on span "Bygning" at bounding box center [97, 724] width 90 height 11
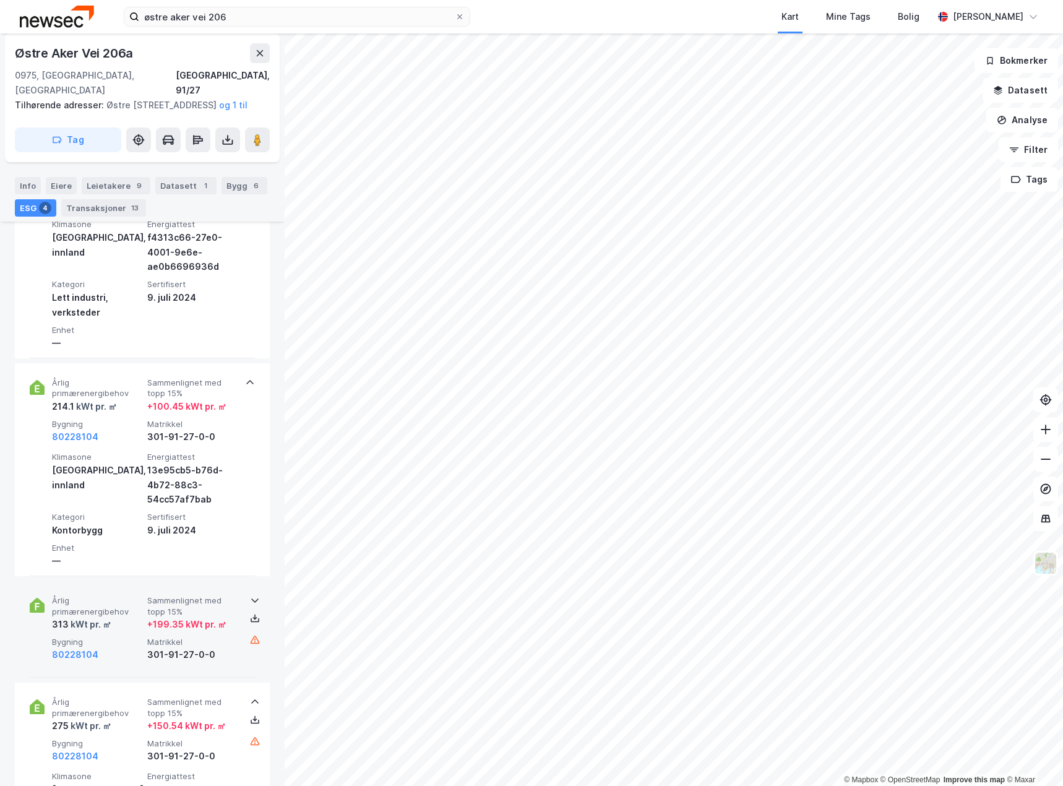
scroll to position [557, 0]
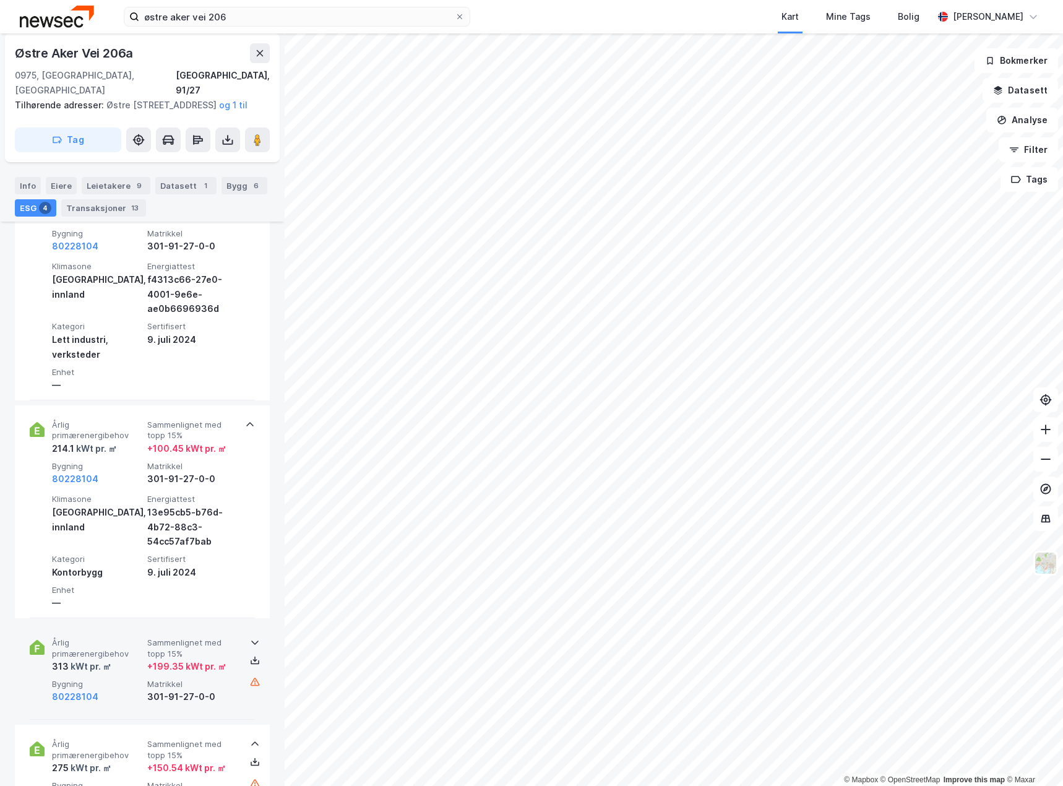
click at [127, 683] on span "Bygning" at bounding box center [97, 684] width 90 height 11
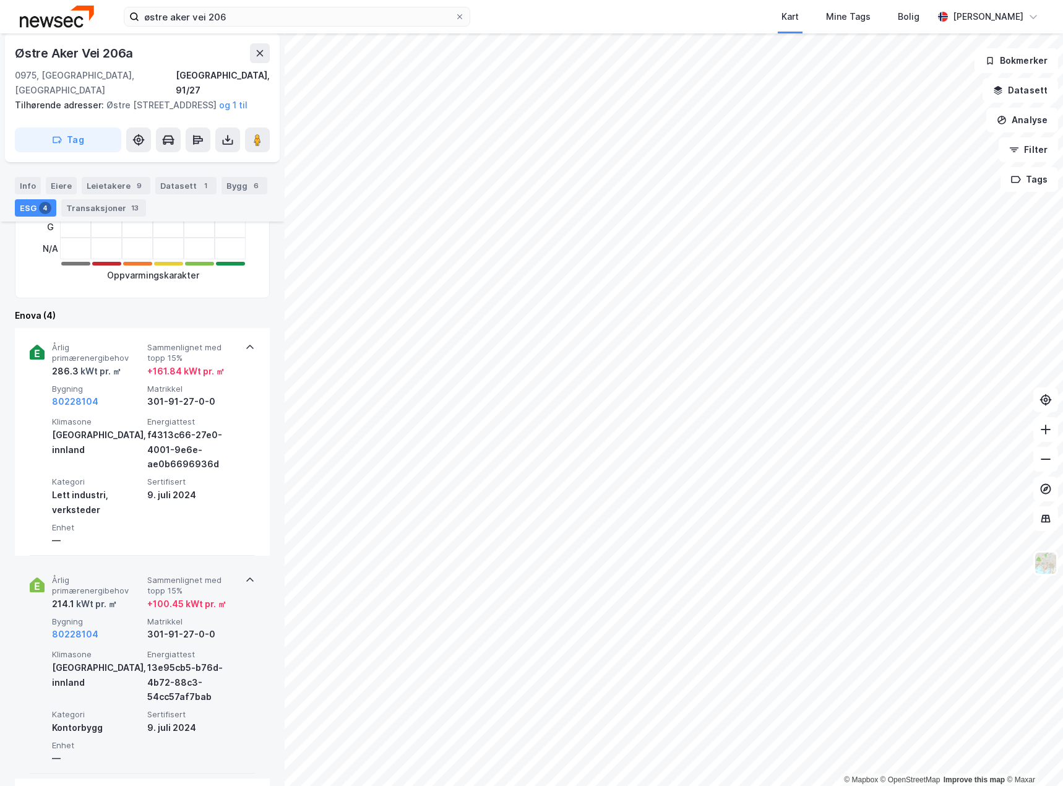
scroll to position [371, 0]
